Goal: Find specific page/section: Find specific page/section

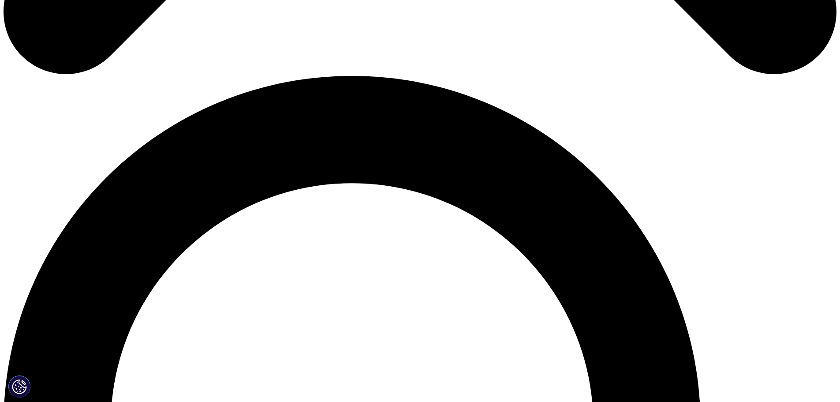
scroll to position [838, 0]
